Goal: Navigation & Orientation: Understand site structure

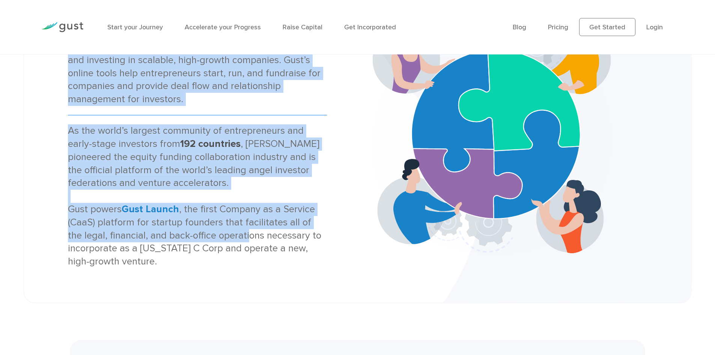
scroll to position [150, 0]
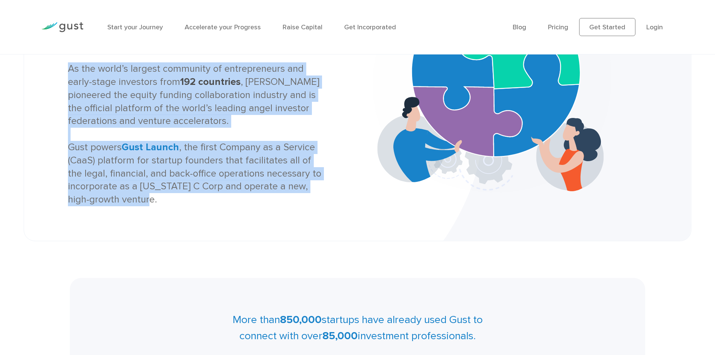
drag, startPoint x: 72, startPoint y: 100, endPoint x: 231, endPoint y: 210, distance: 192.6
click at [231, 210] on div "About Us Gust is the global SaaS platform for founding, operating, and investin…" at bounding box center [357, 72] width 641 height 299
copy div "About Us Gust is the global SaaS platform for founding, operating, and investin…"
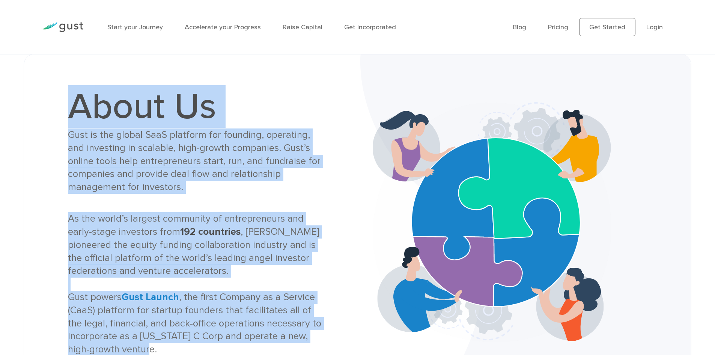
scroll to position [0, 0]
click at [72, 25] on img at bounding box center [62, 27] width 42 height 10
